Goal: Task Accomplishment & Management: Use online tool/utility

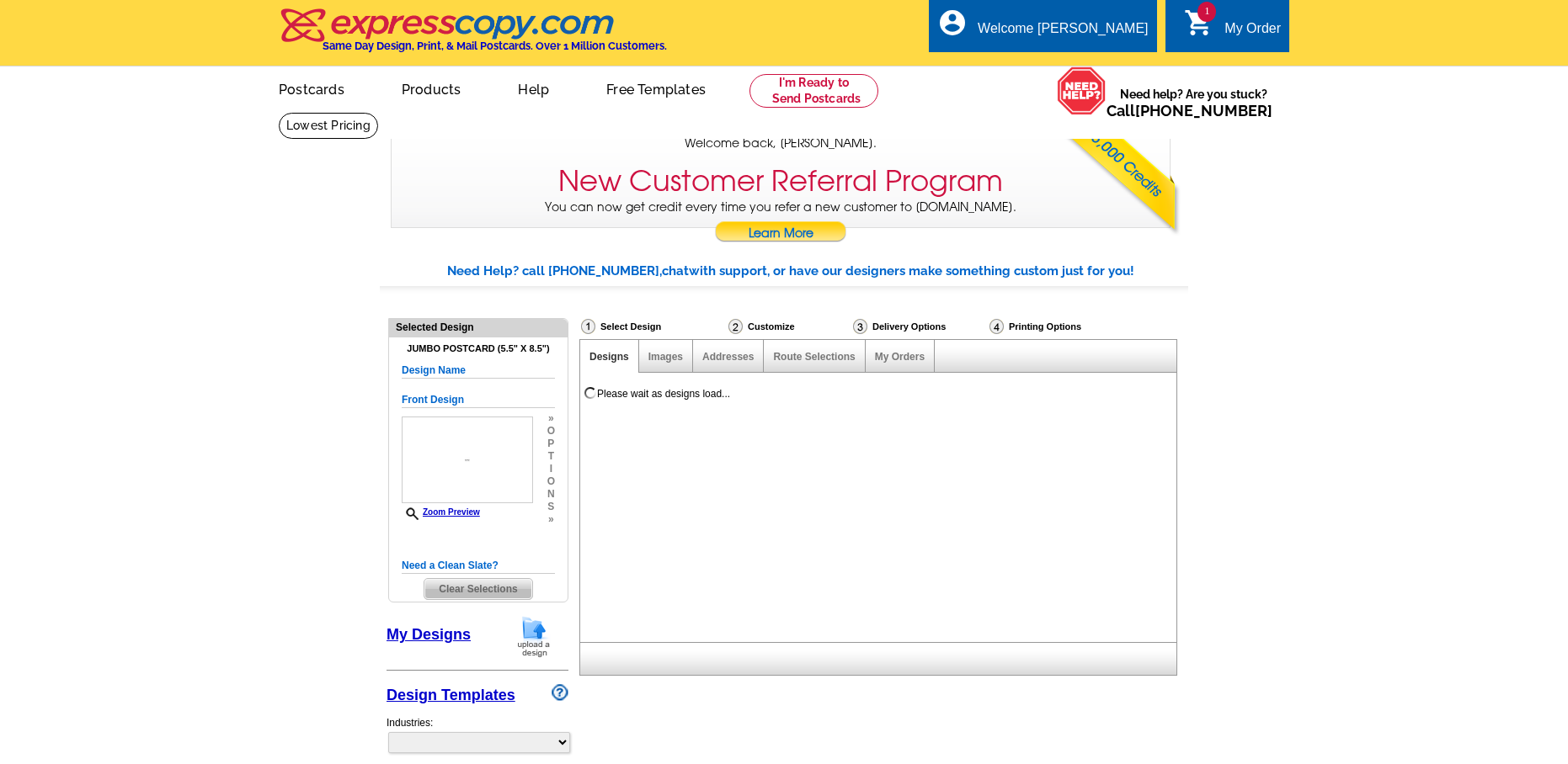
select select "785"
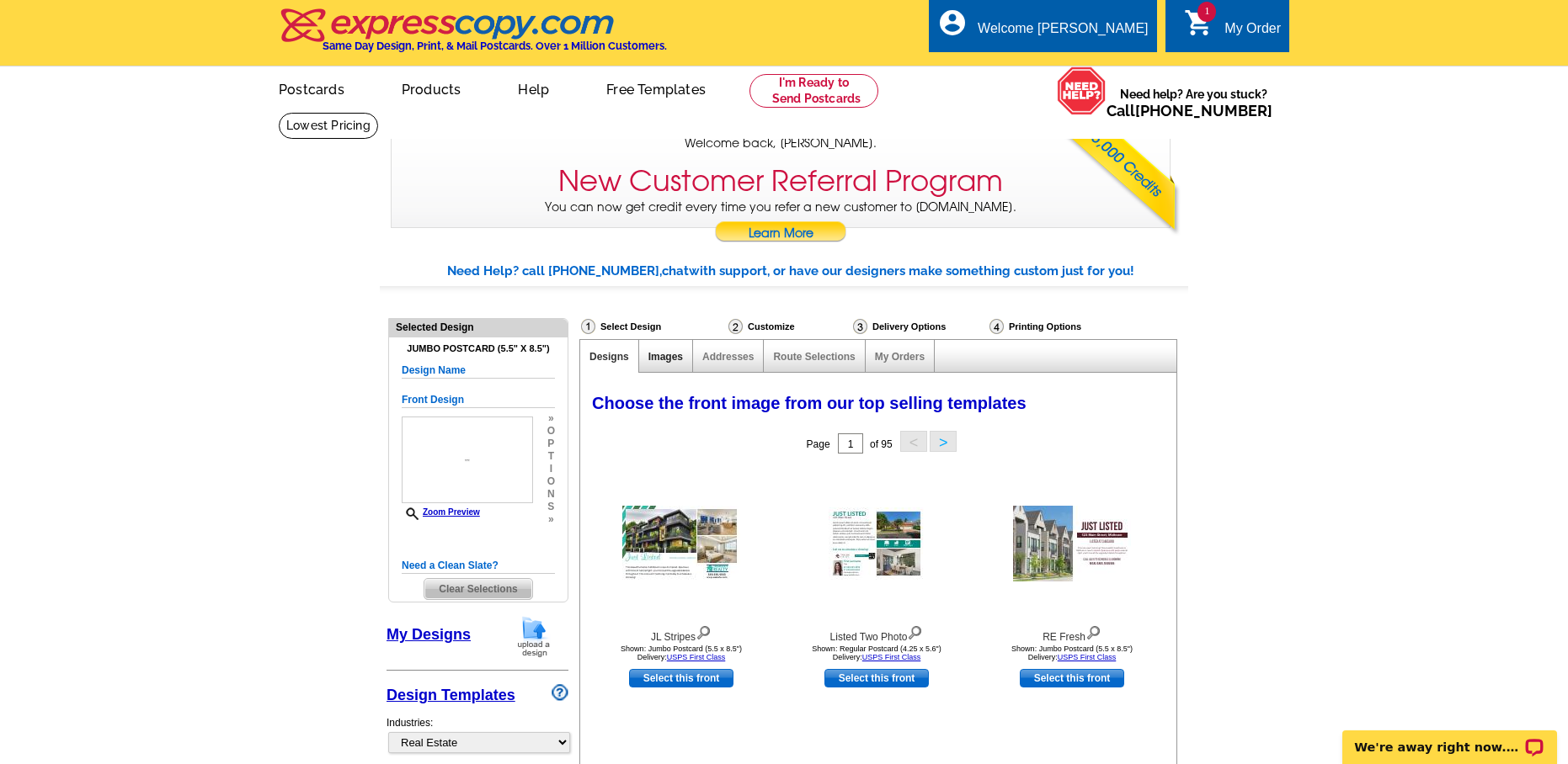
click at [671, 356] on link "Images" at bounding box center [665, 356] width 35 height 12
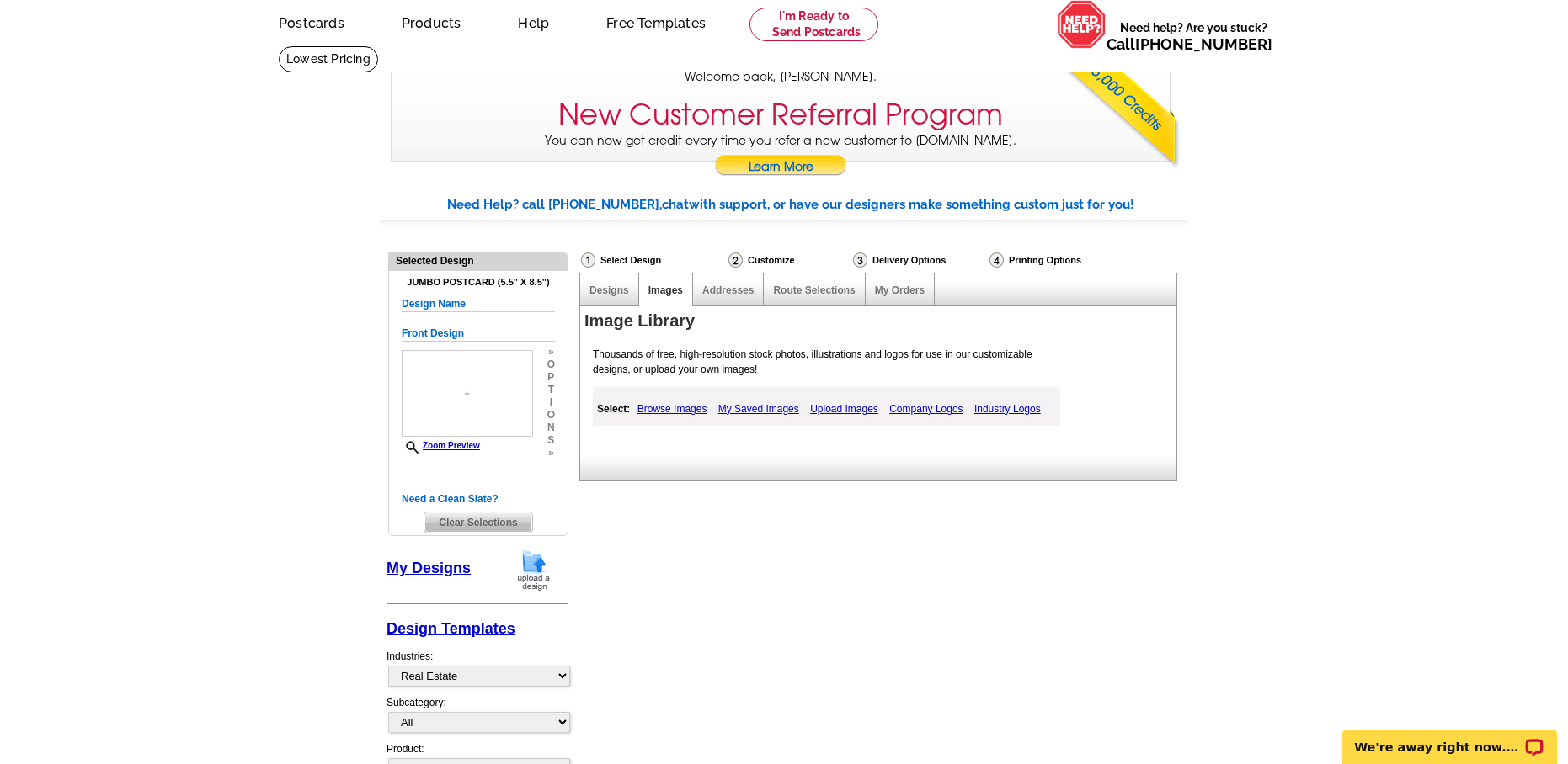
scroll to position [105, 0]
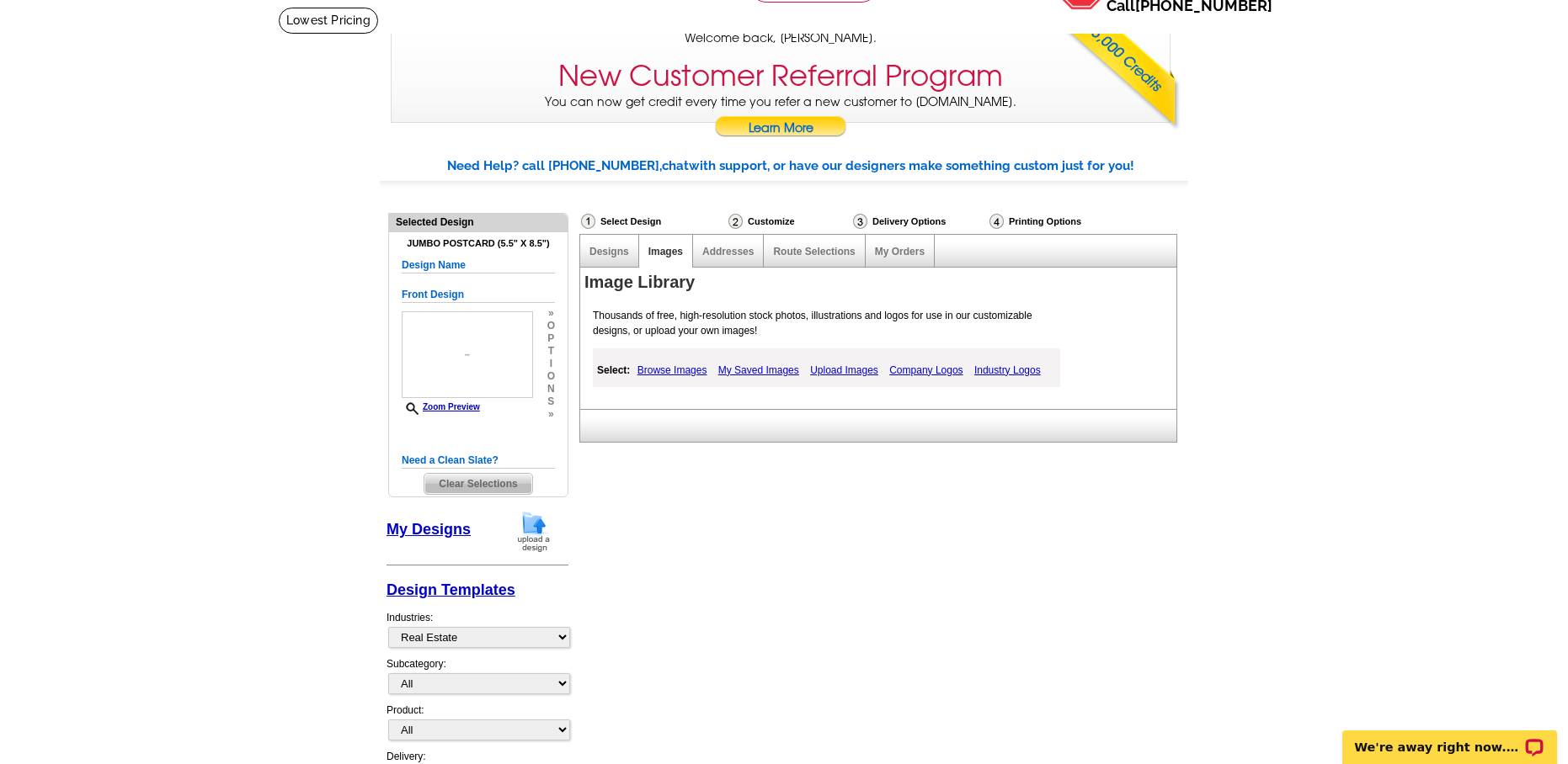
click at [781, 369] on link "My Saved Images" at bounding box center [758, 370] width 90 height 20
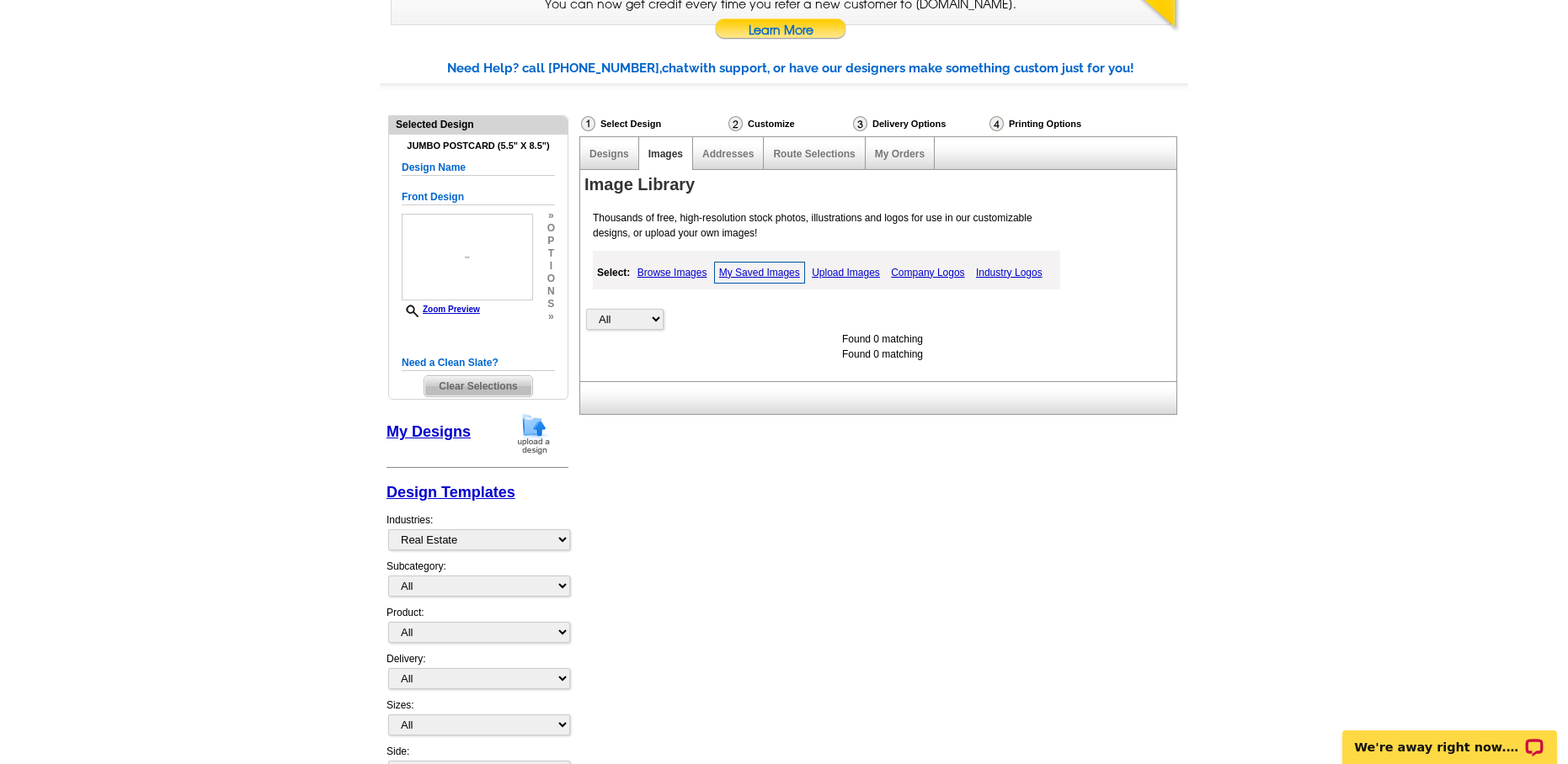
scroll to position [146, 0]
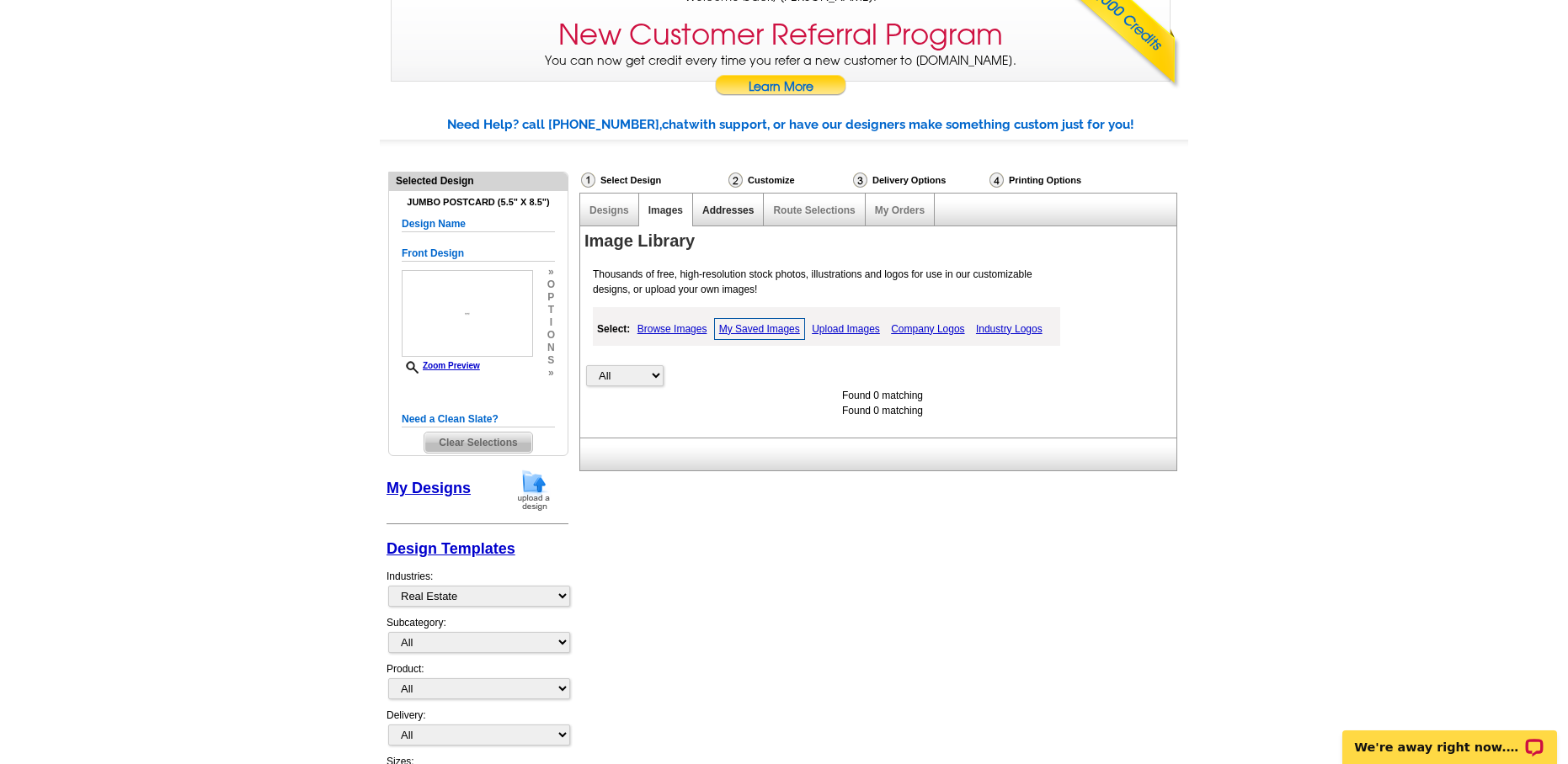
click at [730, 210] on link "Addresses" at bounding box center [728, 210] width 51 height 12
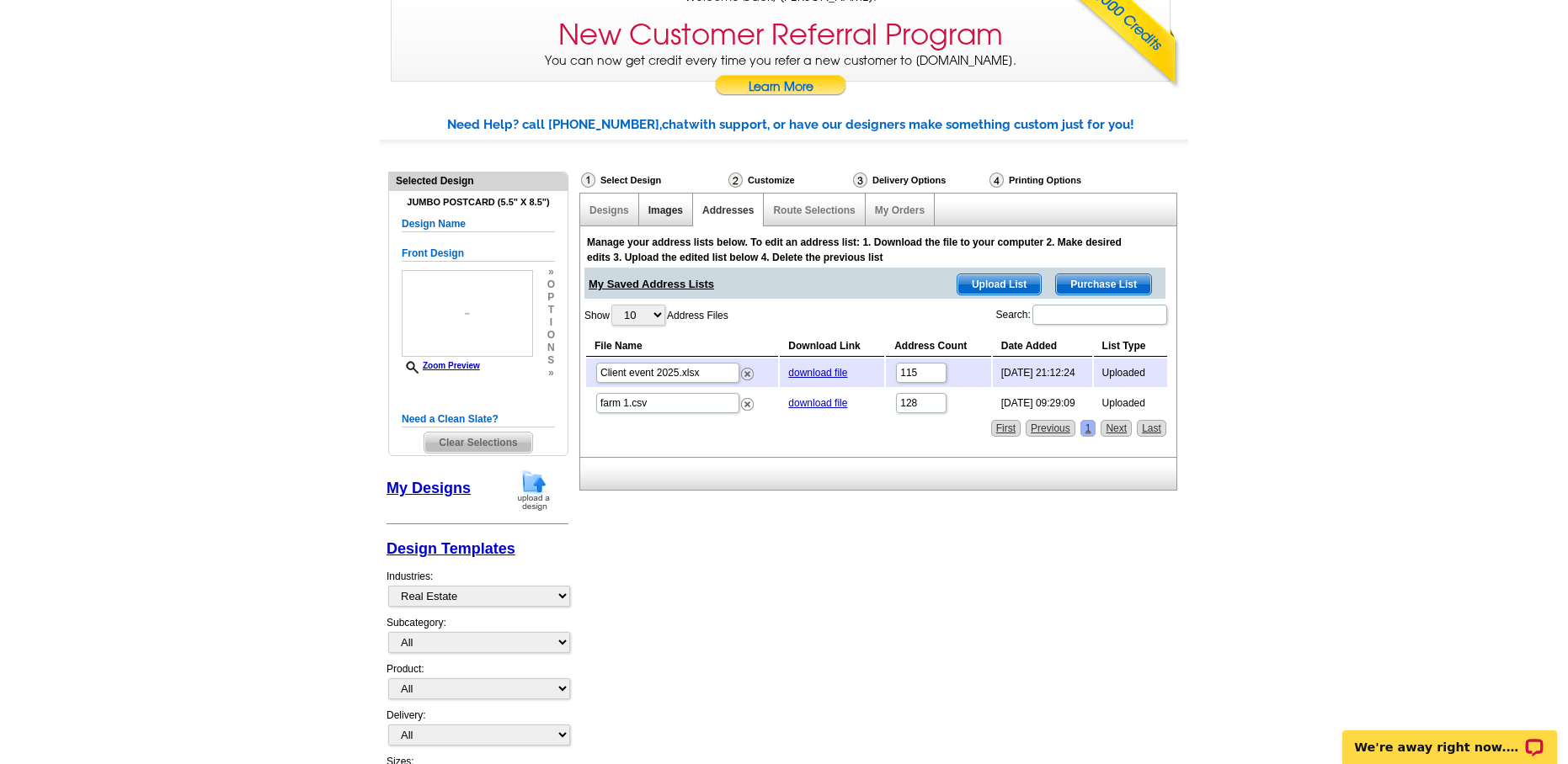
click at [662, 213] on link "Images" at bounding box center [665, 210] width 35 height 12
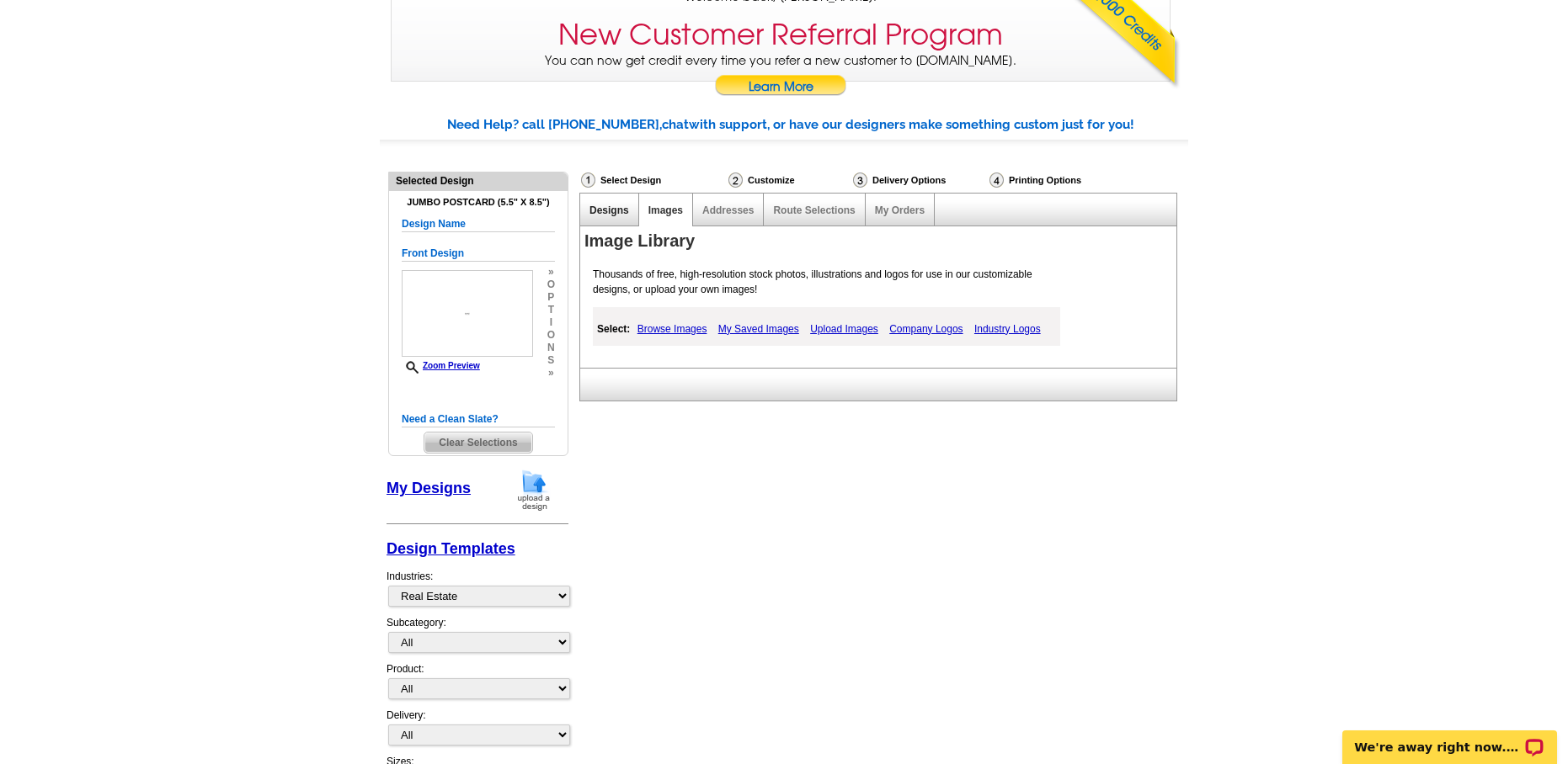
click at [615, 211] on link "Designs" at bounding box center [609, 210] width 40 height 12
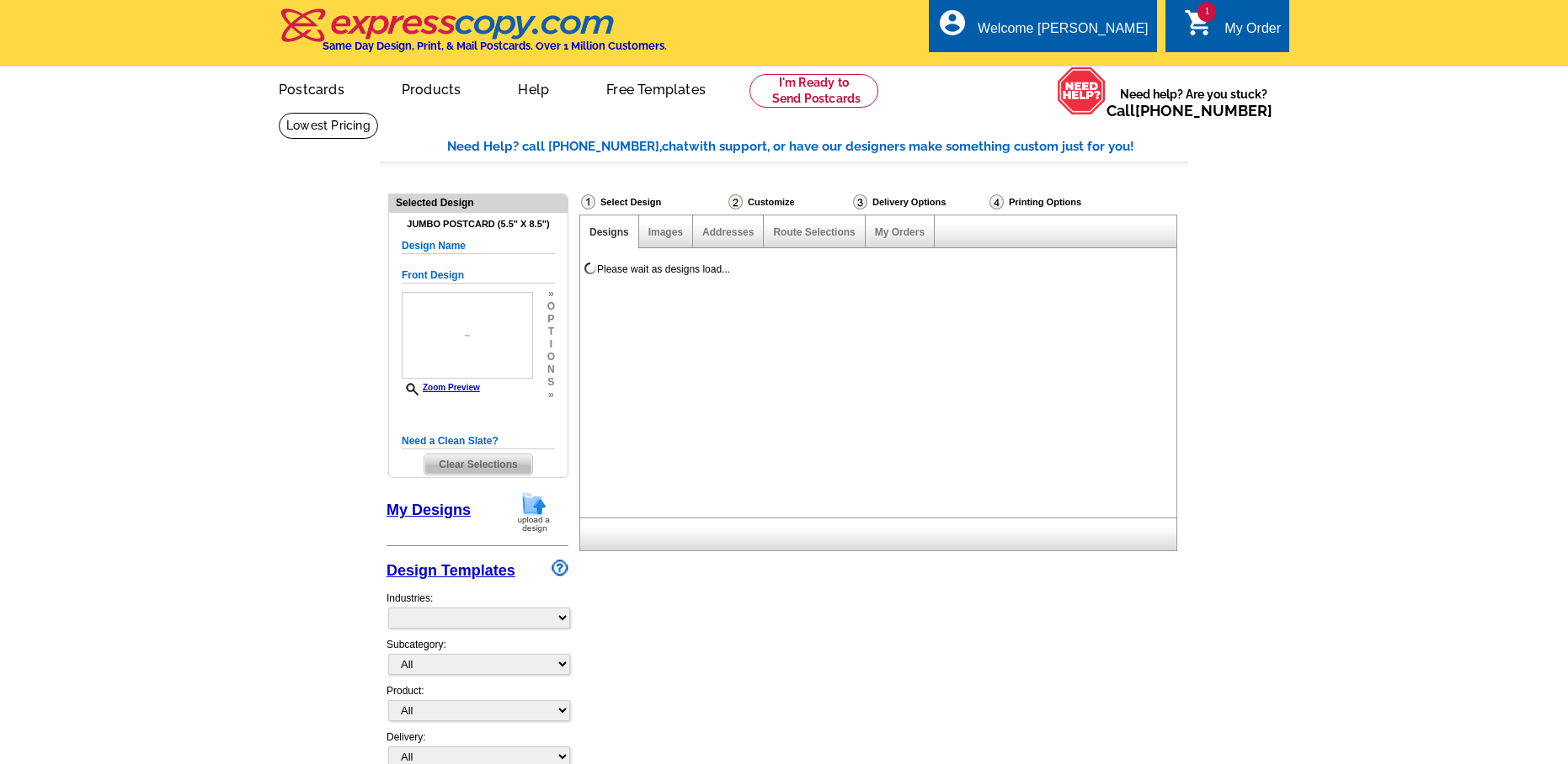
select select "785"
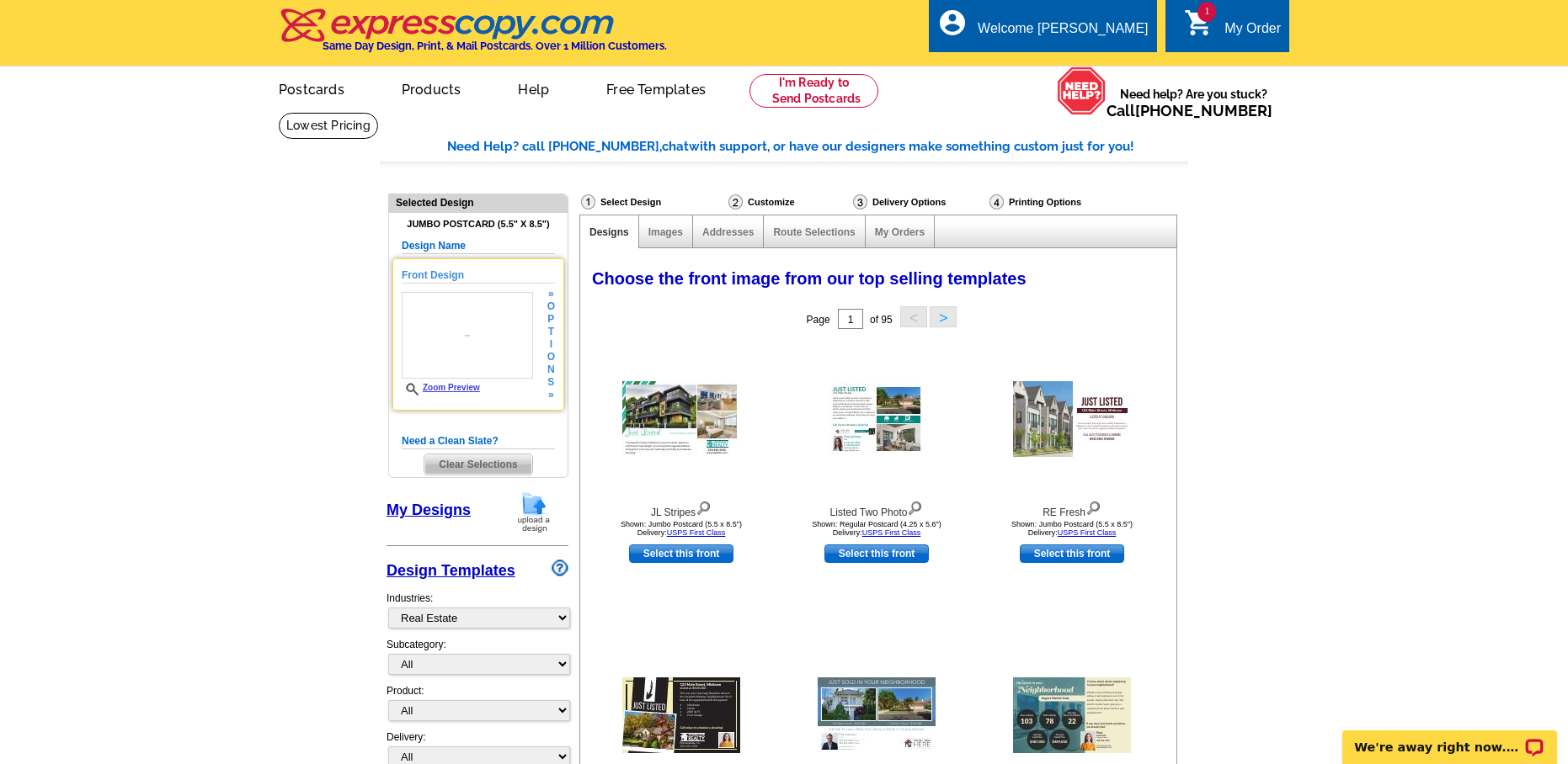
click at [556, 377] on div "Front Design Zoom Preview » o p t i o n s » Change Your Design Edit Design Copy…" at bounding box center [479, 335] width 172 height 152
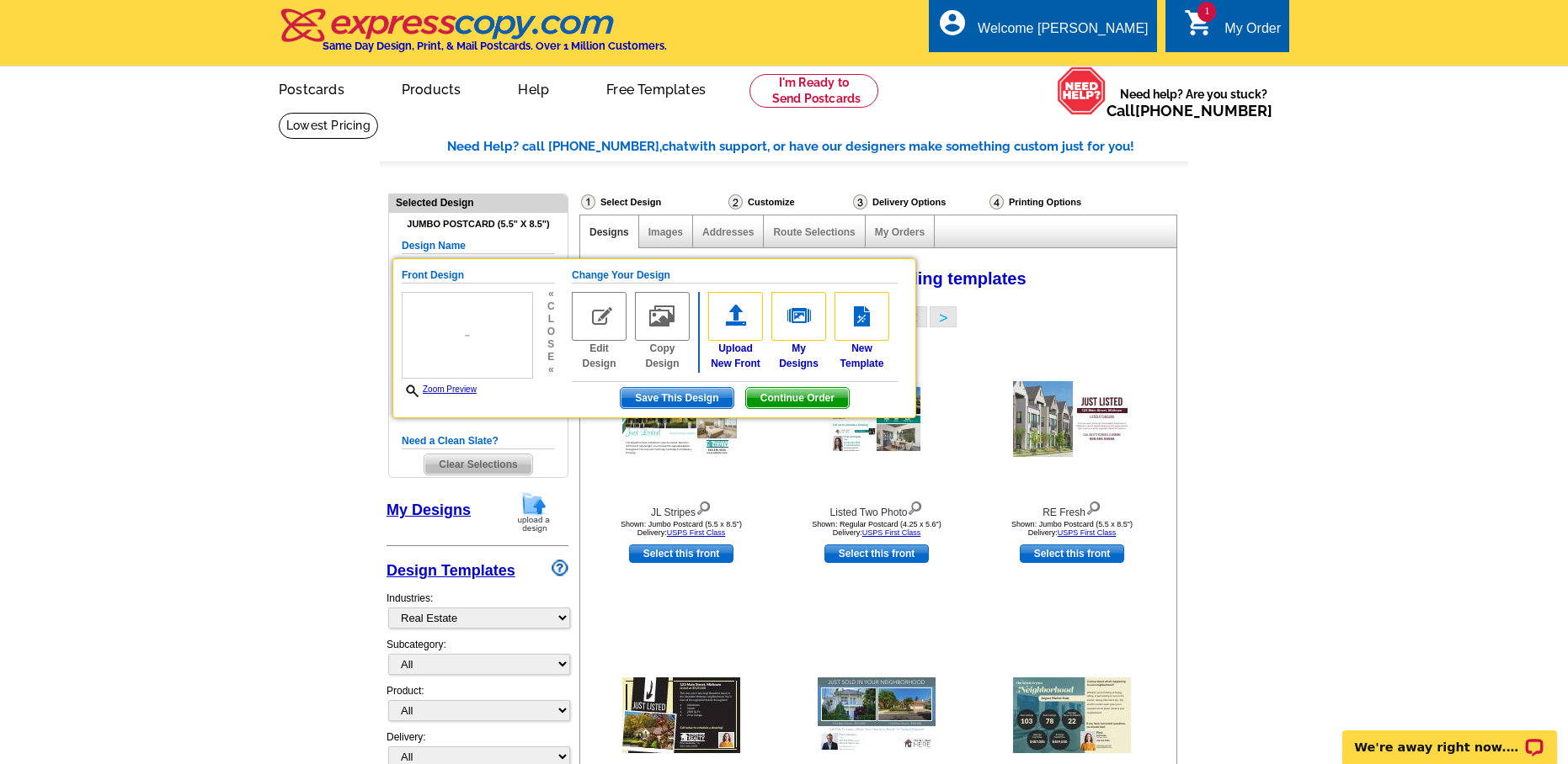
click at [733, 323] on img at bounding box center [736, 316] width 55 height 49
